Goal: Task Accomplishment & Management: Manage account settings

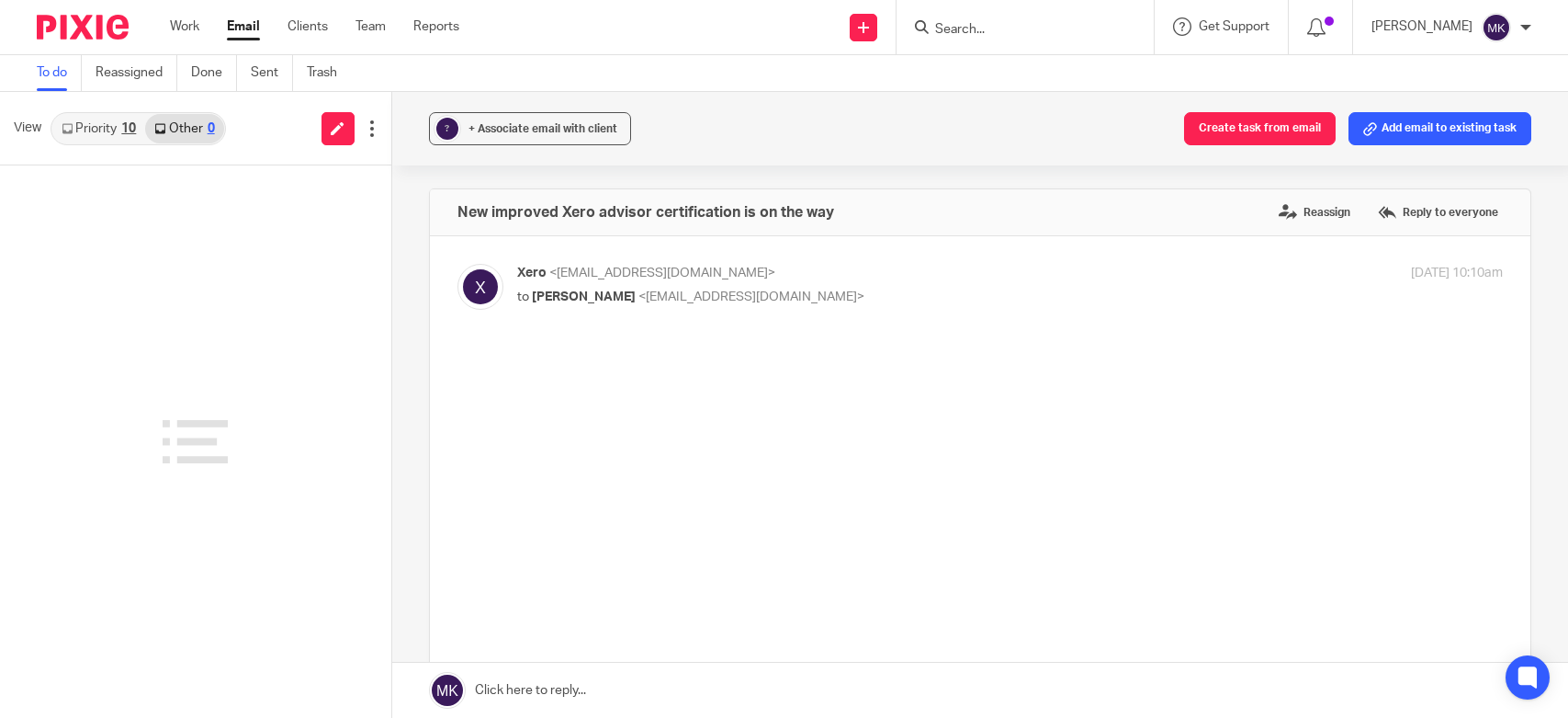
click at [103, 149] on div "View Priority 10 Other 0" at bounding box center [196, 129] width 391 height 73
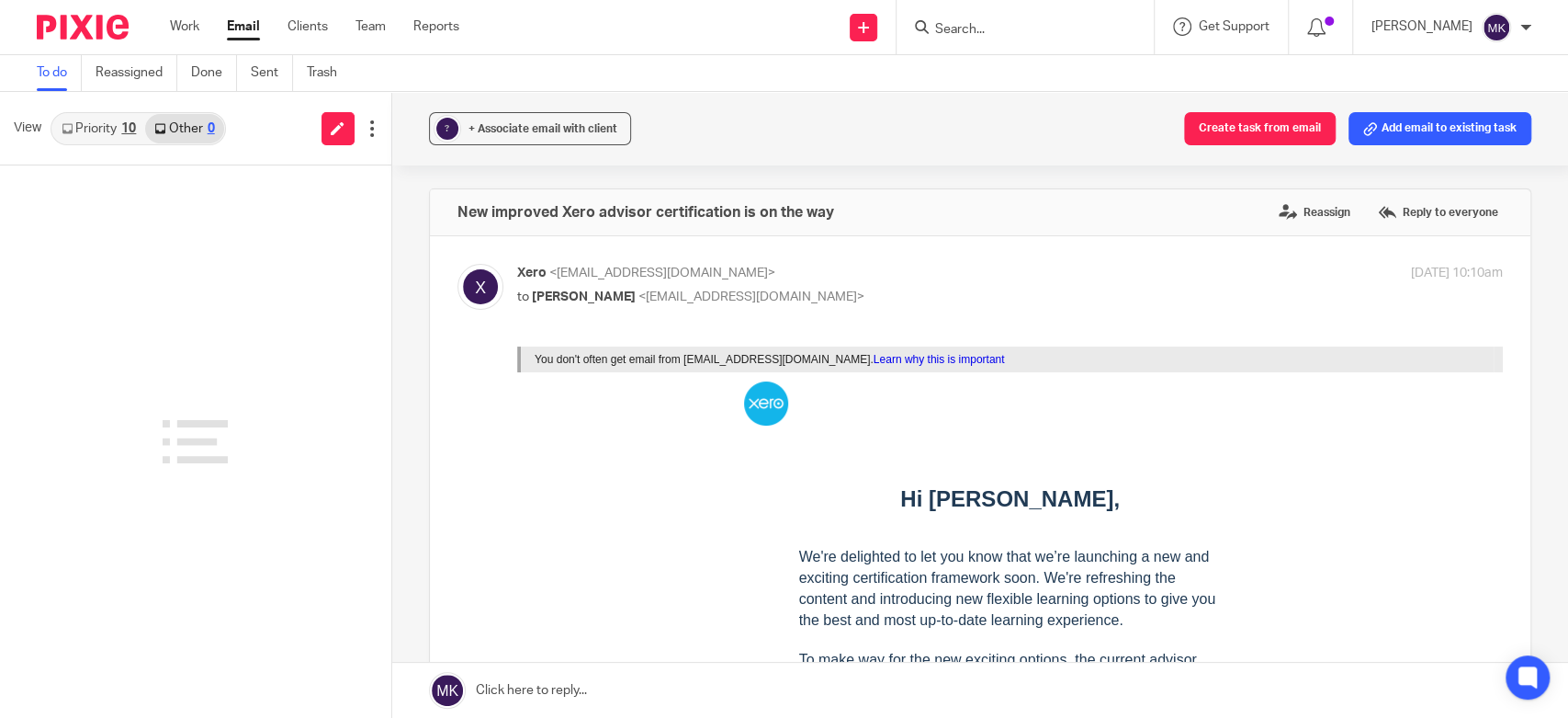
click at [103, 135] on link "Priority 10" at bounding box center [99, 128] width 93 height 29
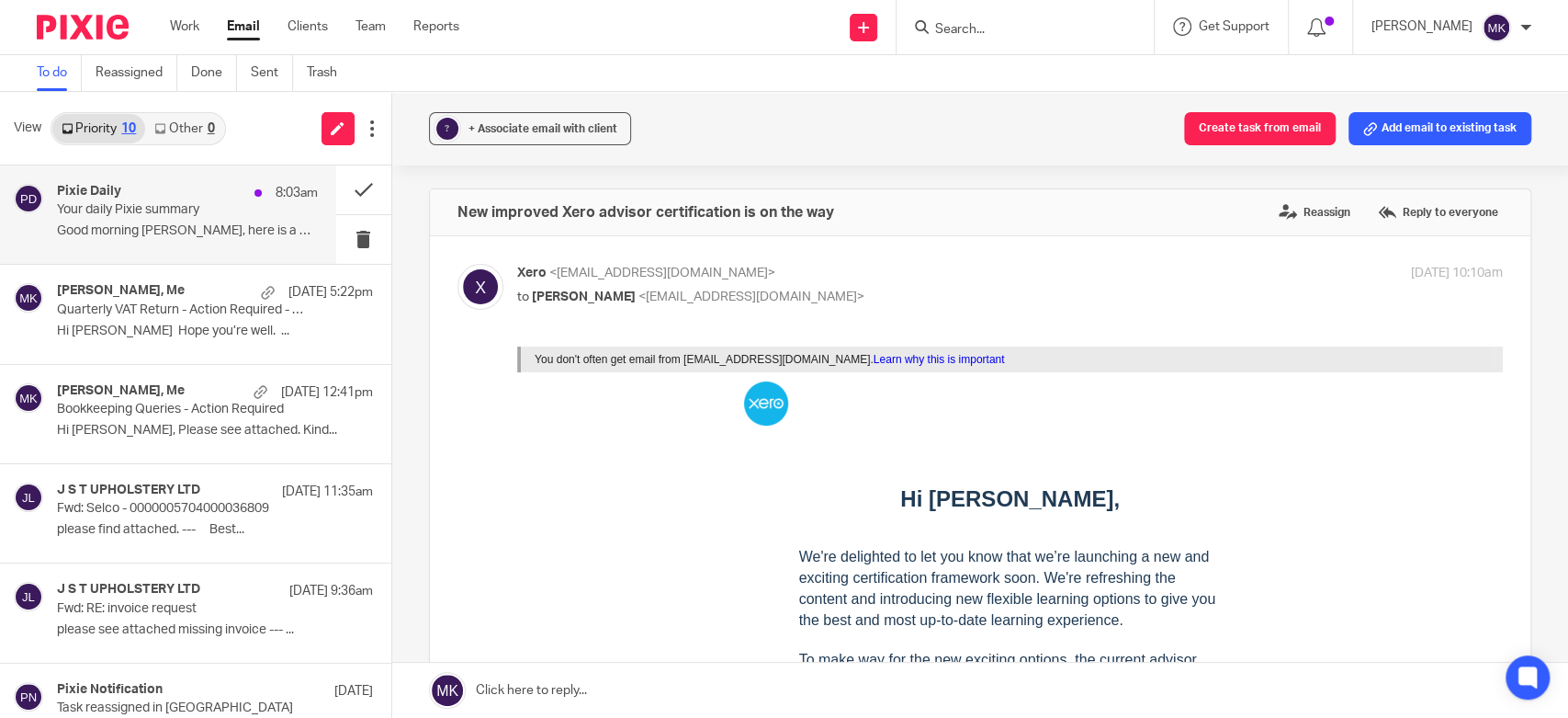
click at [183, 214] on p "Your daily Pixie summary" at bounding box center [162, 210] width 209 height 16
